Goal: Use online tool/utility: Utilize a website feature to perform a specific function

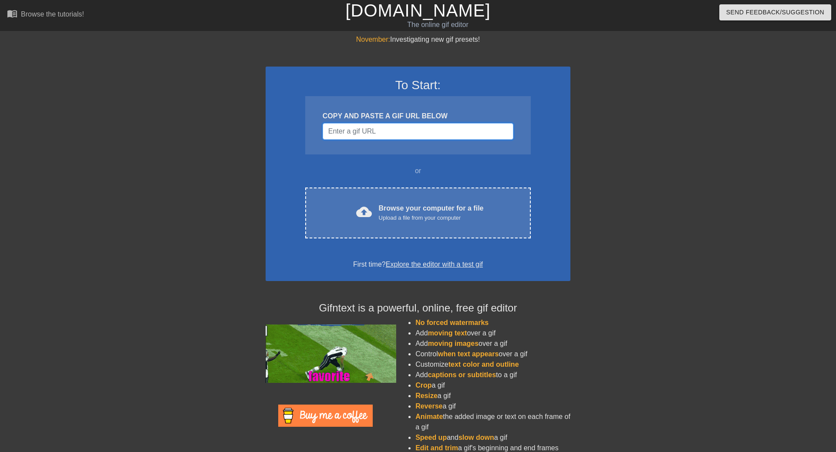
click at [347, 134] on input "Username" at bounding box center [417, 131] width 191 height 17
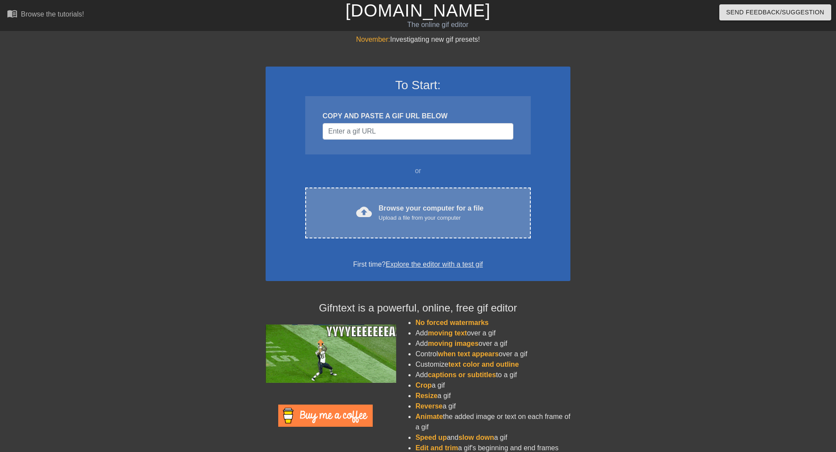
click at [468, 198] on div "cloud_upload Browse your computer for a file Upload a file from your computer C…" at bounding box center [417, 213] width 225 height 51
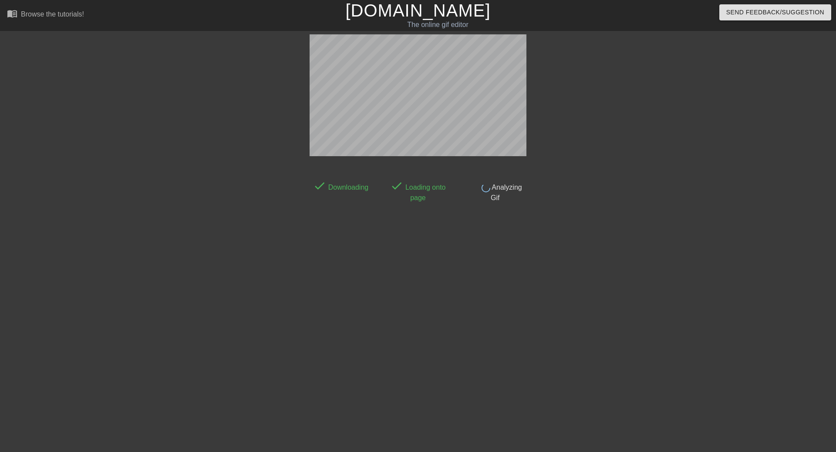
click at [0, 221] on div "done Downloading done Loading onto page done Analyzing Gif" at bounding box center [418, 164] width 836 height 261
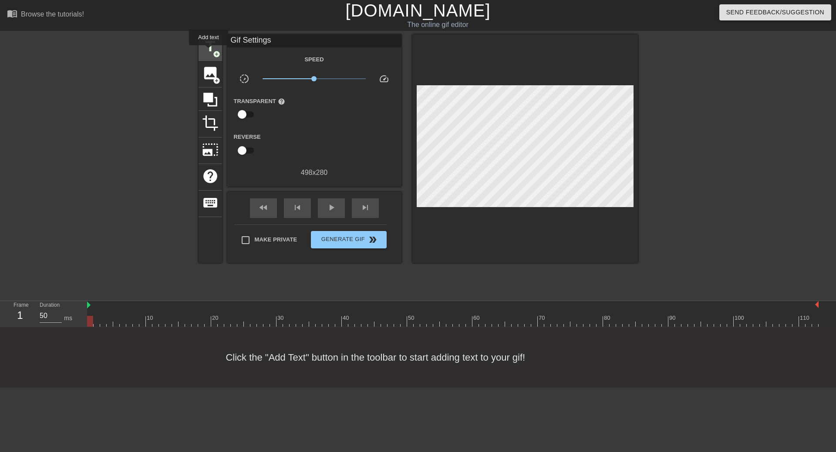
click at [208, 51] on span "title" at bounding box center [210, 46] width 17 height 17
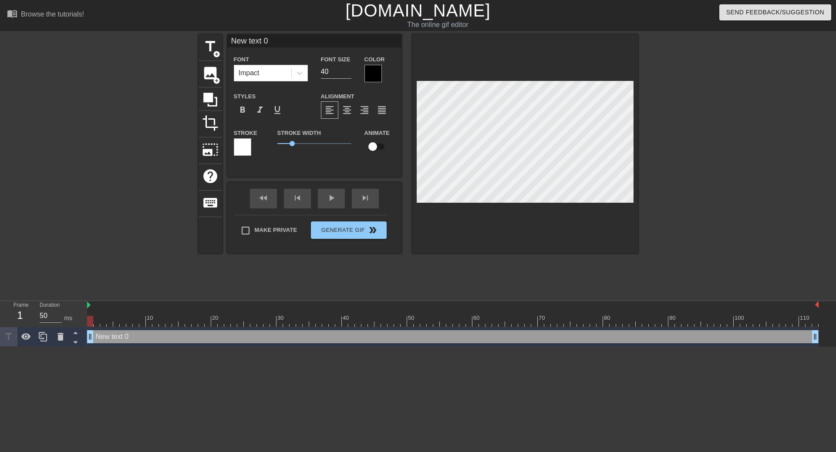
click at [374, 75] on div at bounding box center [372, 73] width 17 height 17
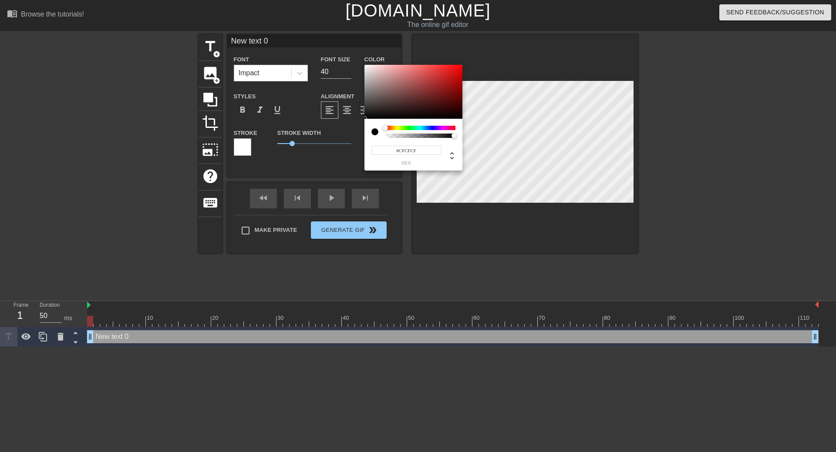
type input "#FFFFFF"
drag, startPoint x: 378, startPoint y: 94, endPoint x: 323, endPoint y: 41, distance: 76.0
click at [364, 65] on div at bounding box center [413, 92] width 98 height 54
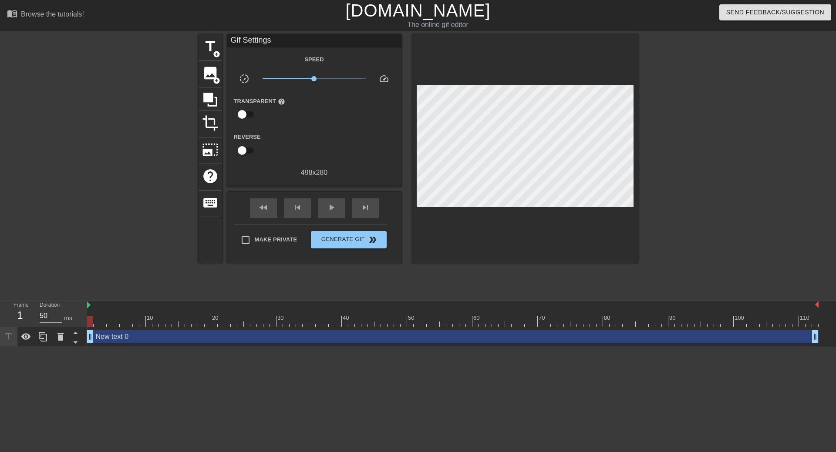
click at [305, 161] on div "Speed slow_motion_video x1.00 speed Transparent help Reverse 498 x 280" at bounding box center [314, 116] width 161 height 124
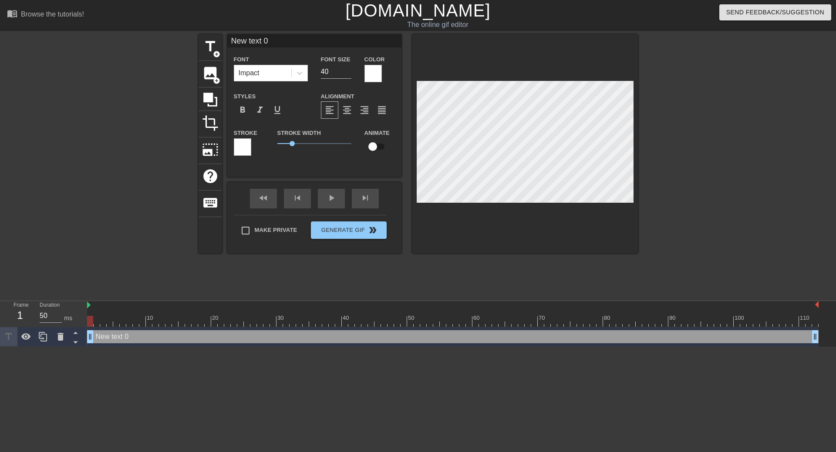
click at [247, 148] on div at bounding box center [242, 146] width 17 height 17
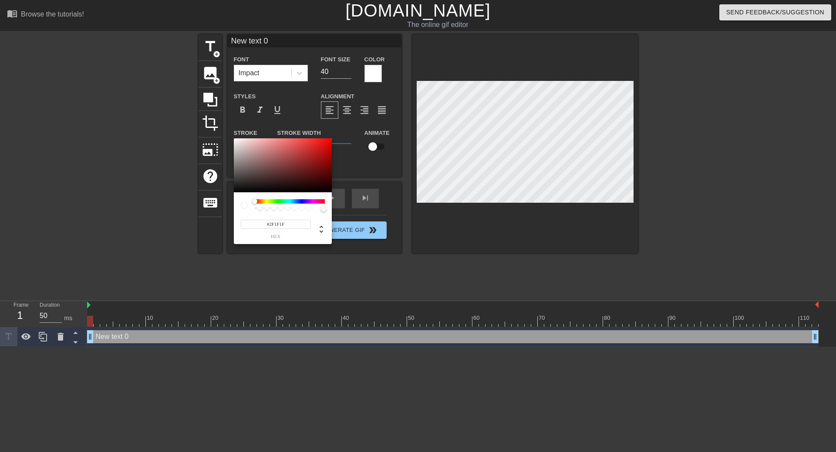
type input "#000000"
drag, startPoint x: 286, startPoint y: 178, endPoint x: 192, endPoint y: 214, distance: 101.1
click at [234, 192] on div at bounding box center [283, 165] width 98 height 54
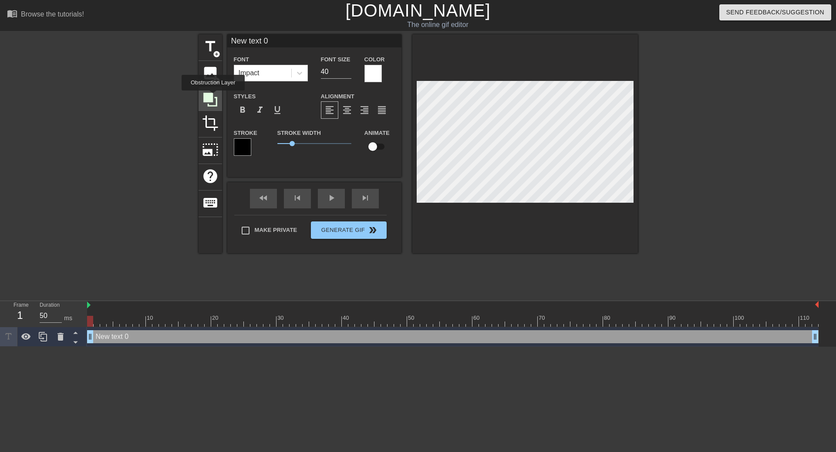
click at [213, 97] on icon at bounding box center [210, 100] width 14 height 14
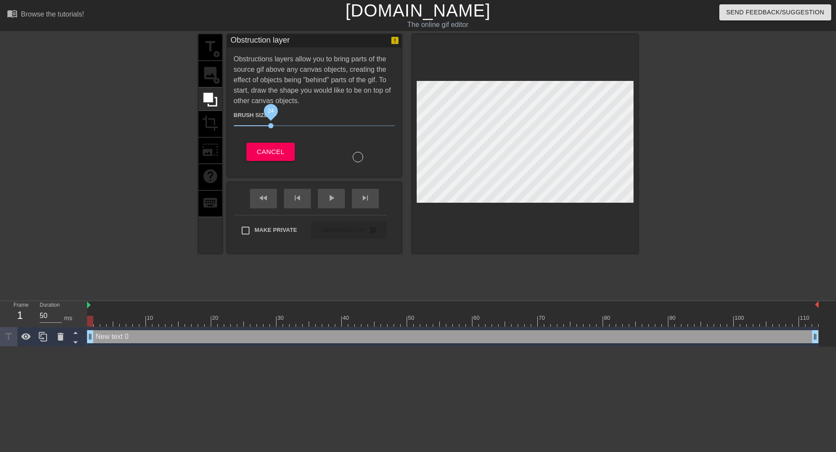
drag, startPoint x: 285, startPoint y: 128, endPoint x: 265, endPoint y: 128, distance: 19.6
click at [265, 128] on span "24" at bounding box center [314, 126] width 161 height 10
